Goal: Task Accomplishment & Management: Complete application form

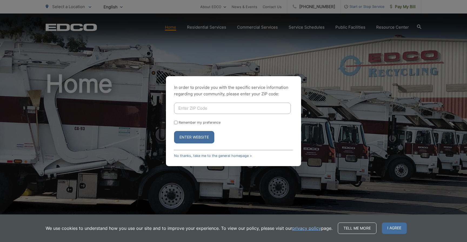
click at [194, 106] on input "Enter ZIP Code" at bounding box center [232, 108] width 117 height 11
type input "92081"
click at [199, 136] on button "Enter Website" at bounding box center [194, 137] width 40 height 12
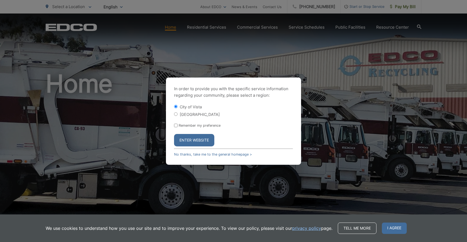
click at [193, 145] on button "Enter Website" at bounding box center [194, 140] width 40 height 12
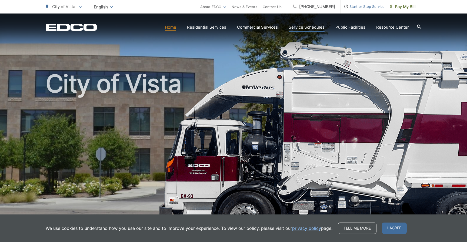
click at [324, 27] on link "Service Schedules" at bounding box center [307, 27] width 36 height 6
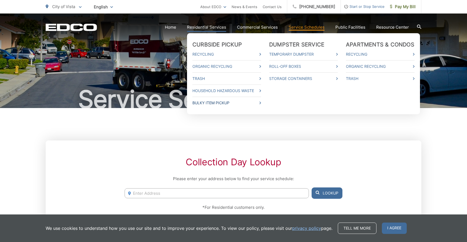
click at [209, 101] on link "Bulky Item Pickup" at bounding box center [227, 103] width 69 height 6
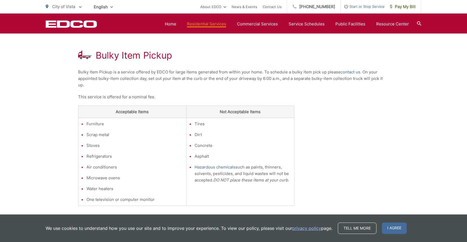
scroll to position [90, 0]
click at [350, 74] on link "contact us" at bounding box center [351, 73] width 20 height 6
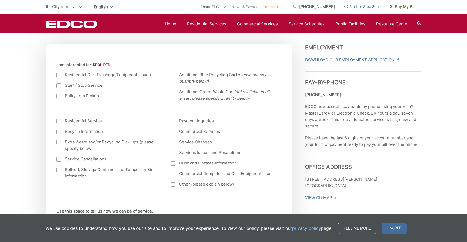
scroll to position [183, 0]
click at [59, 76] on div at bounding box center [59, 75] width 4 height 4
click at [0, 0] on input "I am interested in:" at bounding box center [0, 0] width 0 height 0
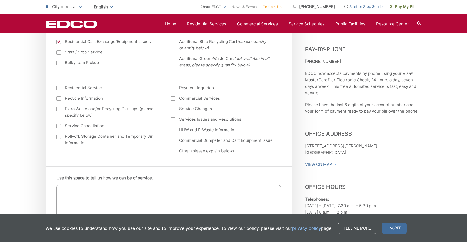
scroll to position [215, 0]
click at [60, 43] on div at bounding box center [59, 43] width 4 height 4
click at [0, 0] on input "I am interested in:" at bounding box center [0, 0] width 0 height 0
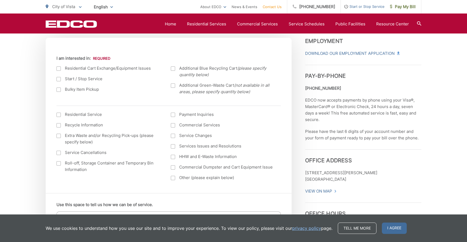
scroll to position [175, 0]
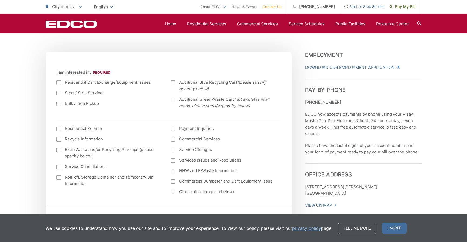
click at [60, 103] on div at bounding box center [59, 104] width 4 height 4
click at [0, 0] on input "Bulky Item Pickup" at bounding box center [0, 0] width 0 height 0
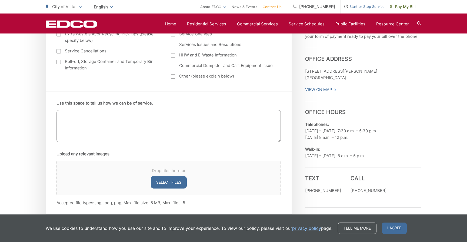
scroll to position [320, 0]
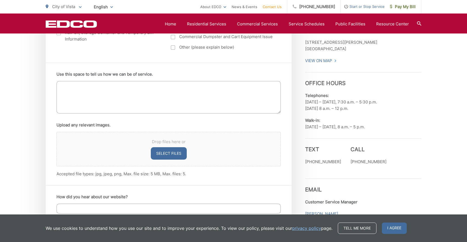
click at [76, 94] on textarea "Use this space to tell us how we can be of service." at bounding box center [169, 97] width 224 height 32
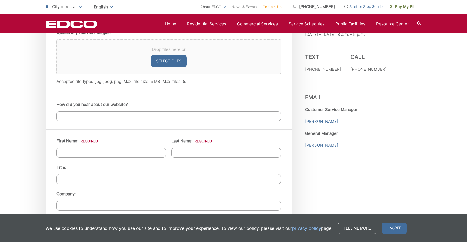
scroll to position [433, 0]
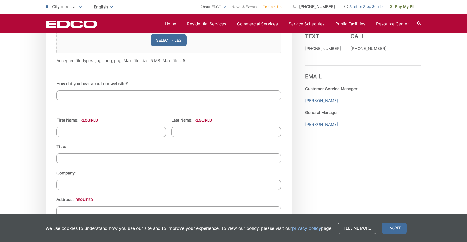
type textarea "I would like to schedule a pick up for a full size box spring"
type input "kerry"
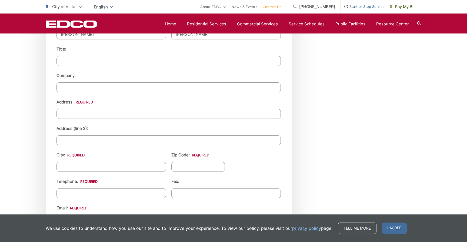
scroll to position [556, 0]
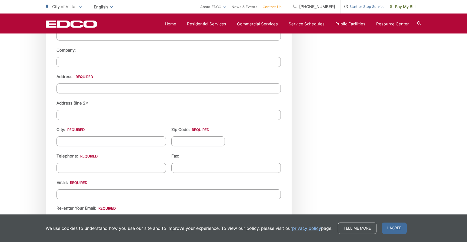
type input "logan"
type input "1165 branding iron drive"
type input "vista"
type input "92081"
type input "(760) 644-3753"
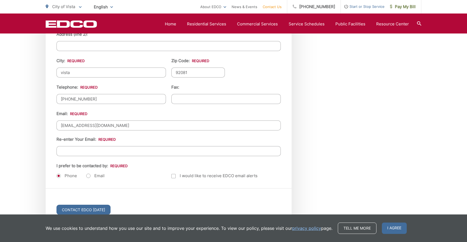
scroll to position [628, 0]
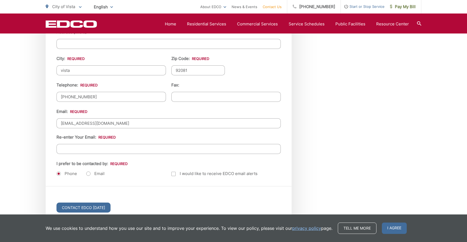
type input "logangirlz@gmail.com"
click at [81, 209] on input "Contact EDCO Today" at bounding box center [84, 208] width 54 height 10
